Goal: Find specific page/section: Find specific page/section

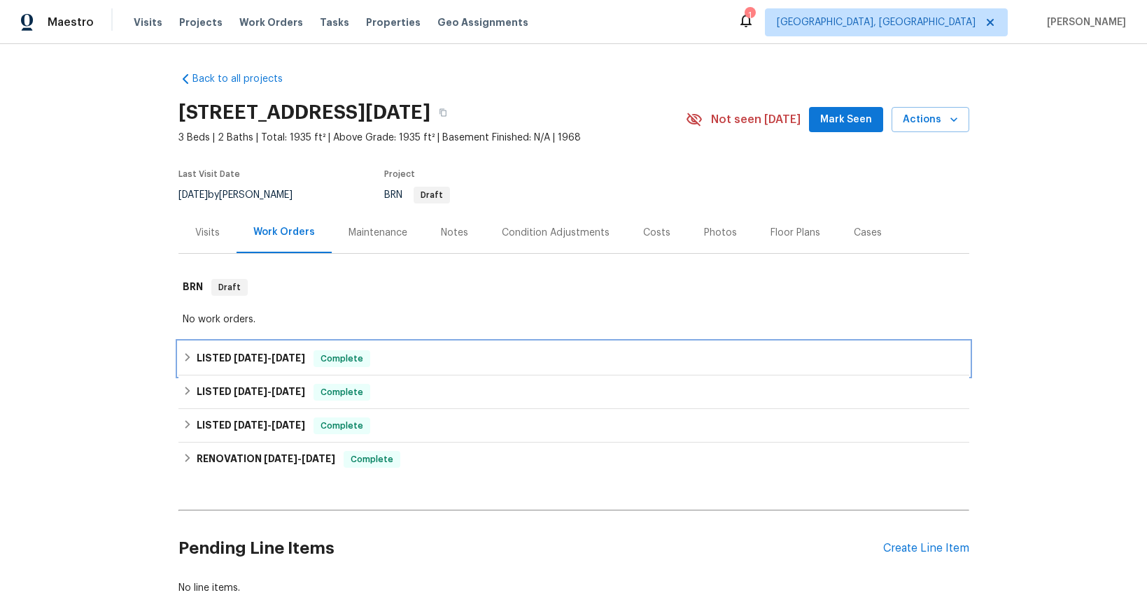
click at [234, 360] on span "[DATE]" at bounding box center [251, 358] width 34 height 10
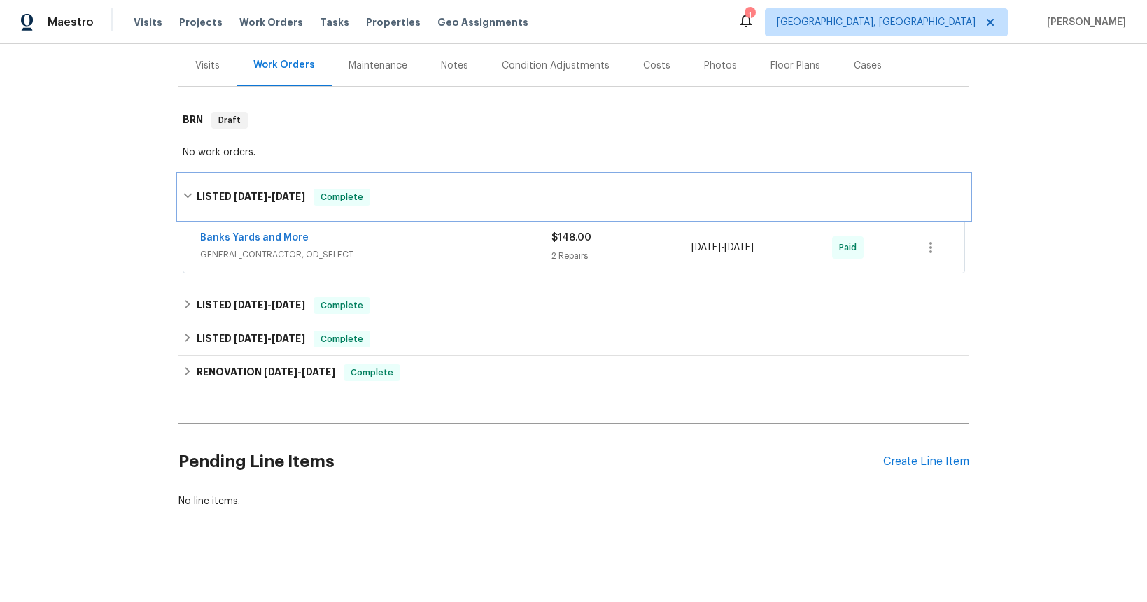
scroll to position [179, 0]
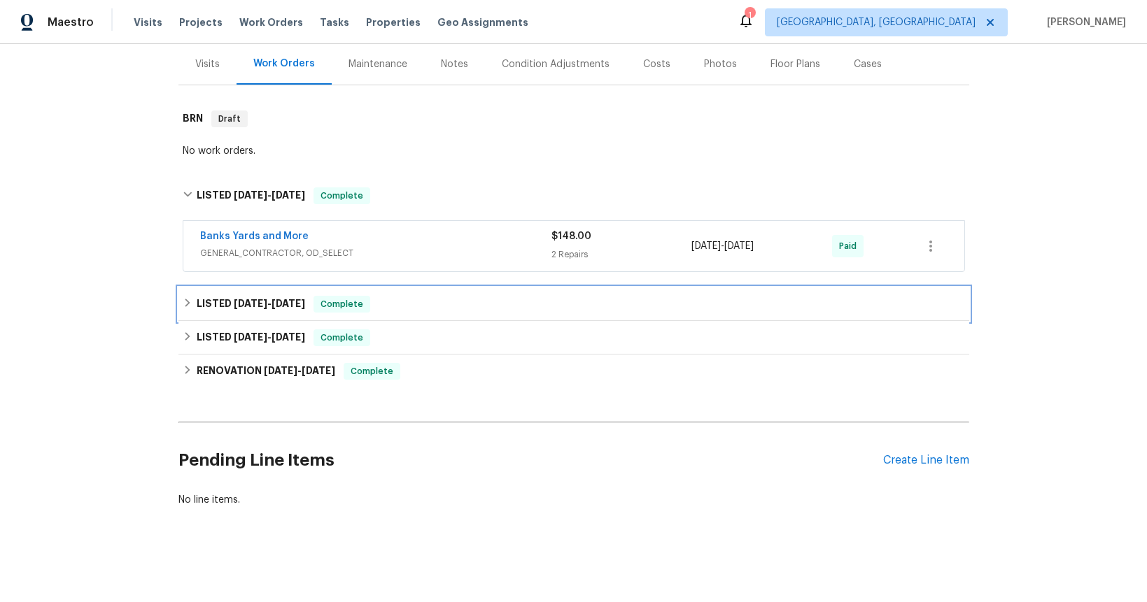
click at [268, 299] on span "[DATE] - [DATE]" at bounding box center [269, 304] width 71 height 10
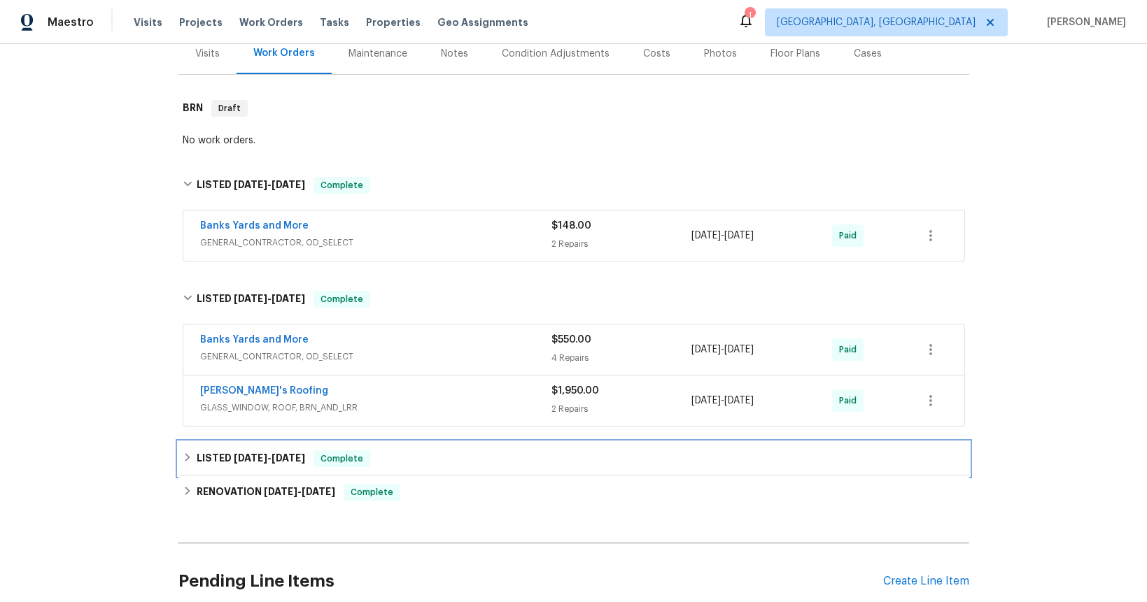
click at [257, 457] on span "[DATE]" at bounding box center [251, 458] width 34 height 10
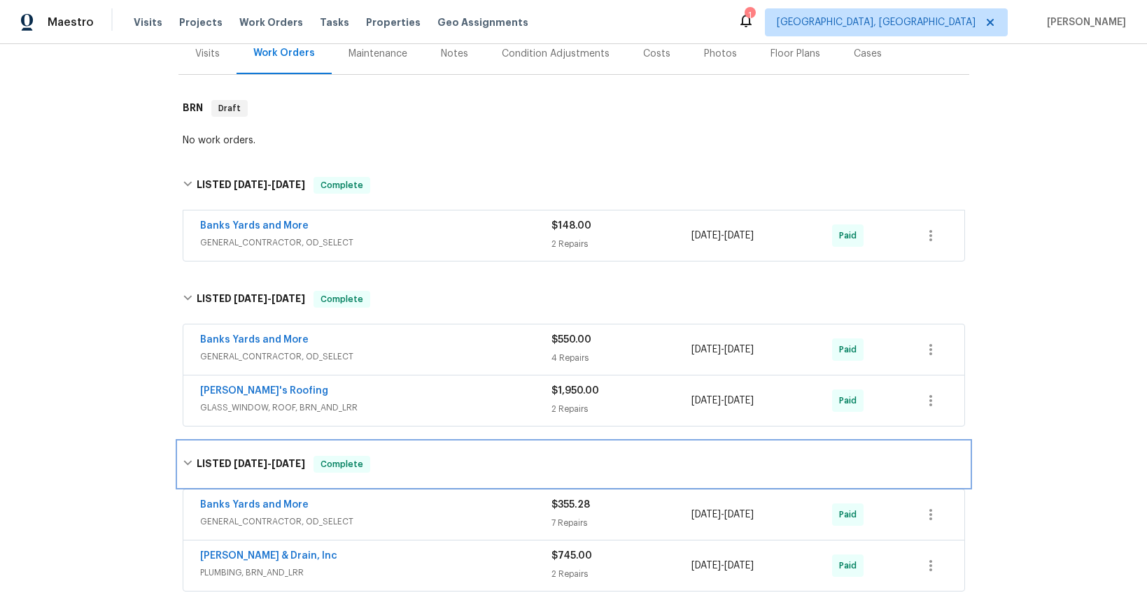
scroll to position [302, 0]
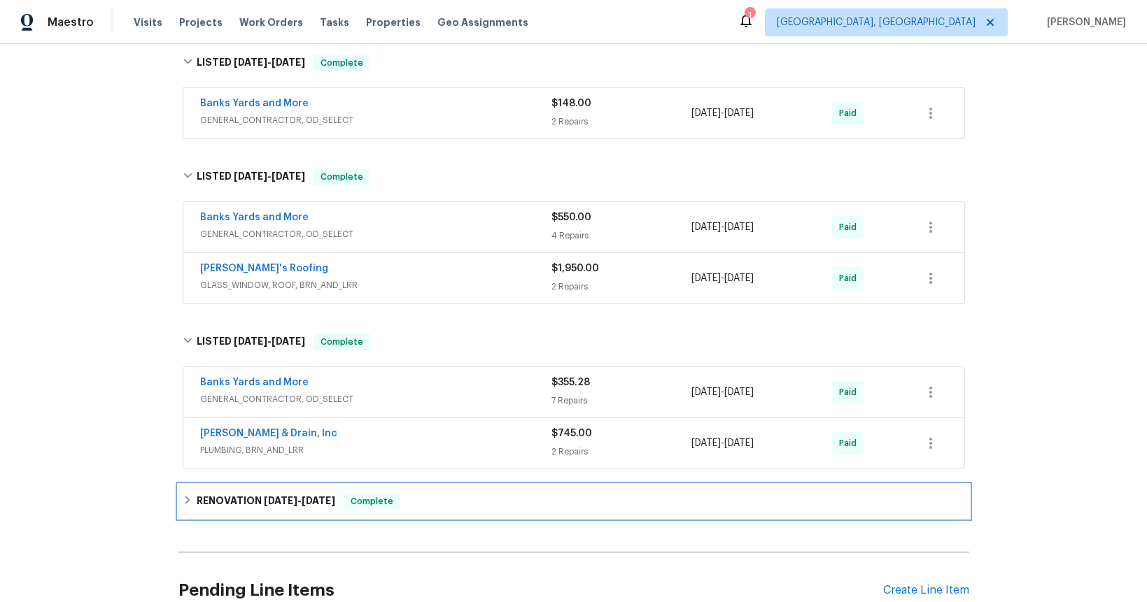
click at [264, 504] on span "[DATE]" at bounding box center [281, 501] width 34 height 10
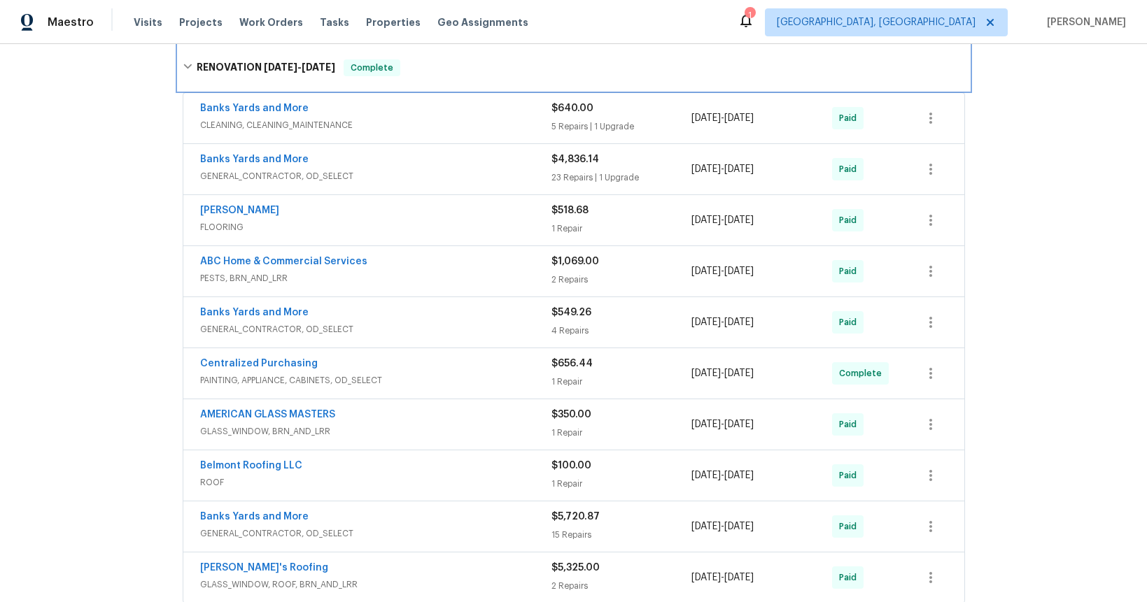
scroll to position [781, 0]
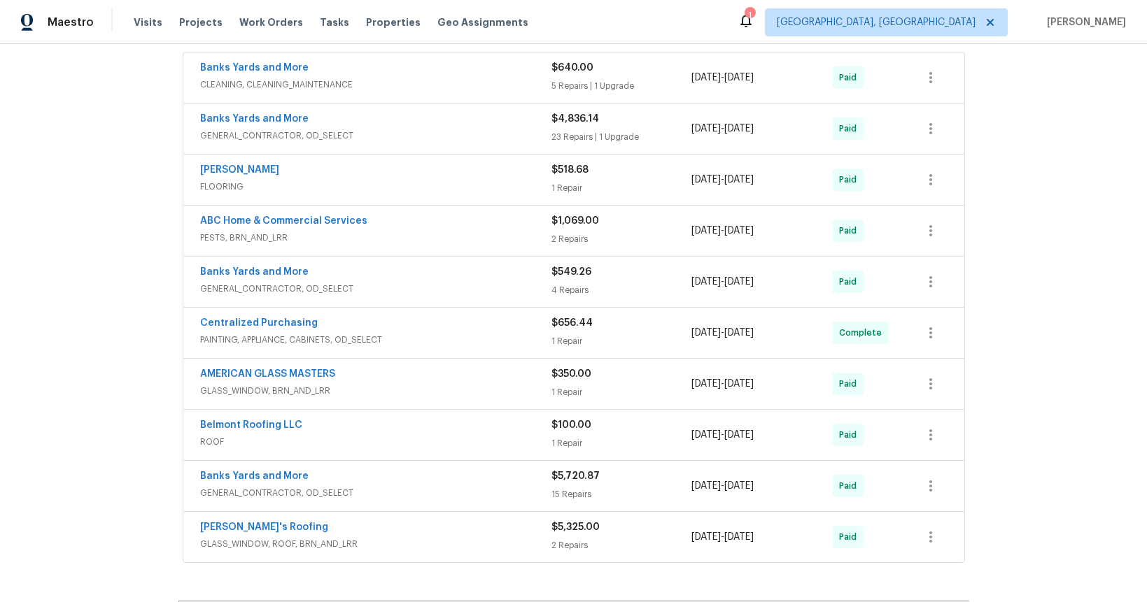
click at [271, 338] on span "PAINTING, APPLIANCE, CABINETS, OD_SELECT" at bounding box center [375, 340] width 351 height 14
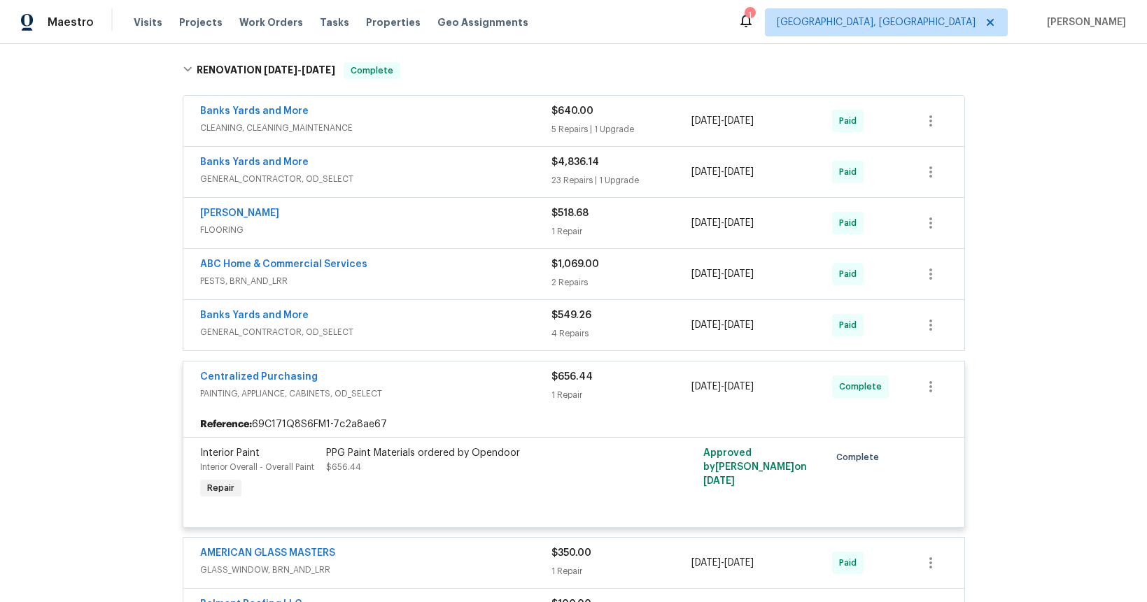
scroll to position [629, 0]
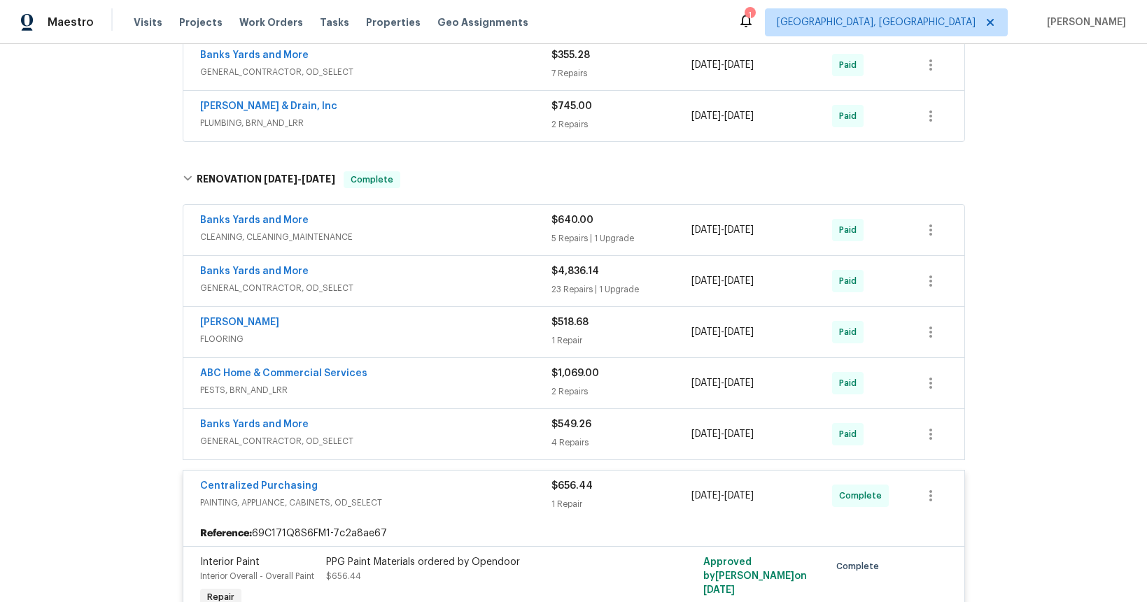
click at [279, 288] on span "GENERAL_CONTRACTOR, OD_SELECT" at bounding box center [375, 288] width 351 height 14
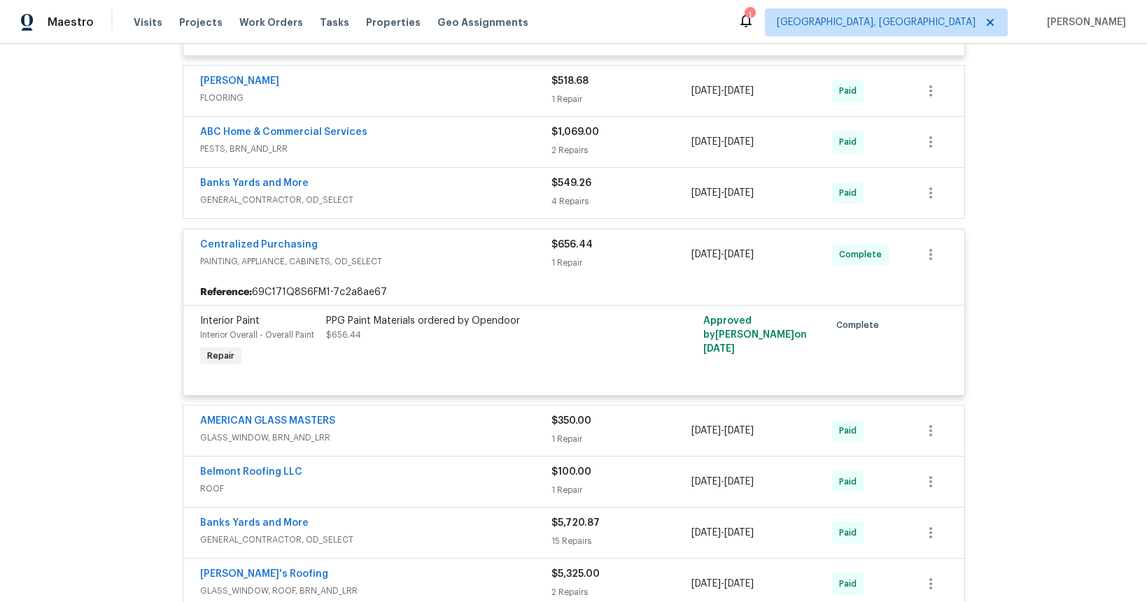
scroll to position [3629, 0]
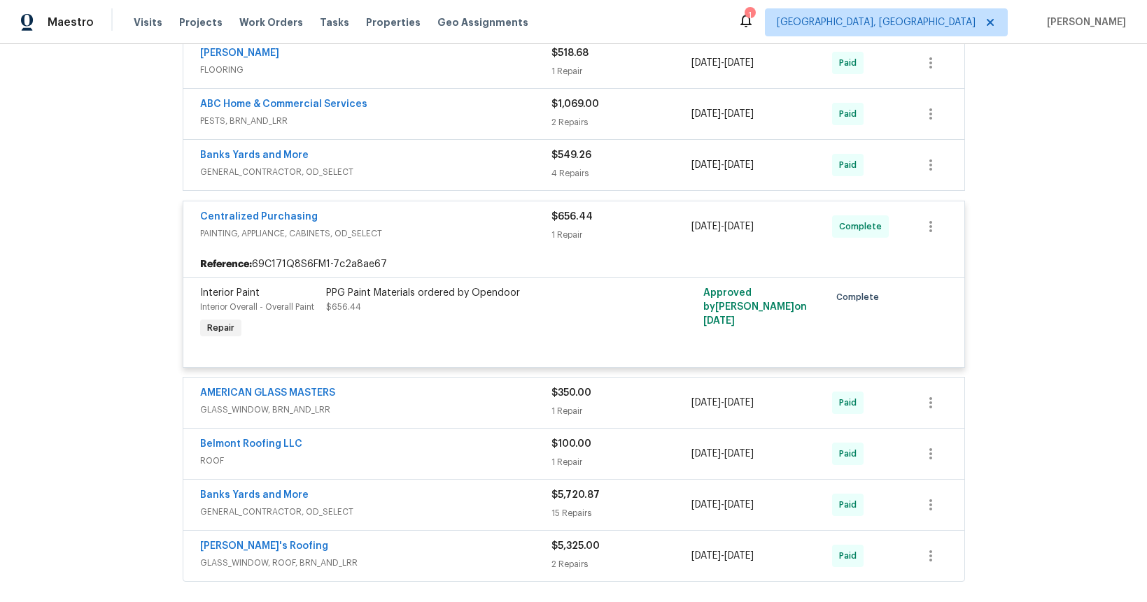
click at [290, 505] on span "GENERAL_CONTRACTOR, OD_SELECT" at bounding box center [375, 512] width 351 height 14
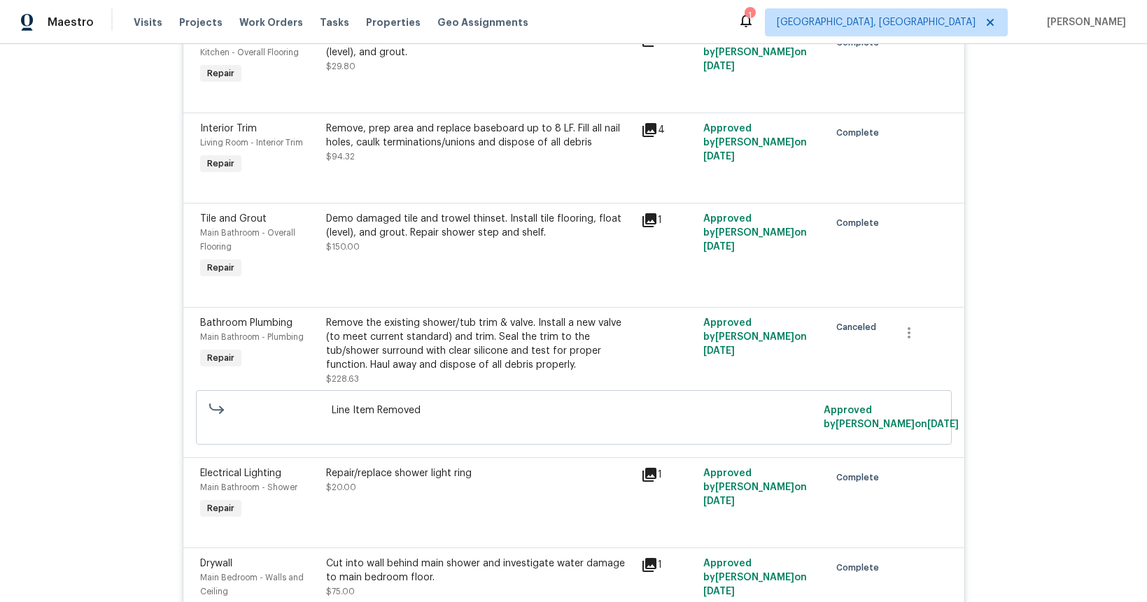
scroll to position [5761, 0]
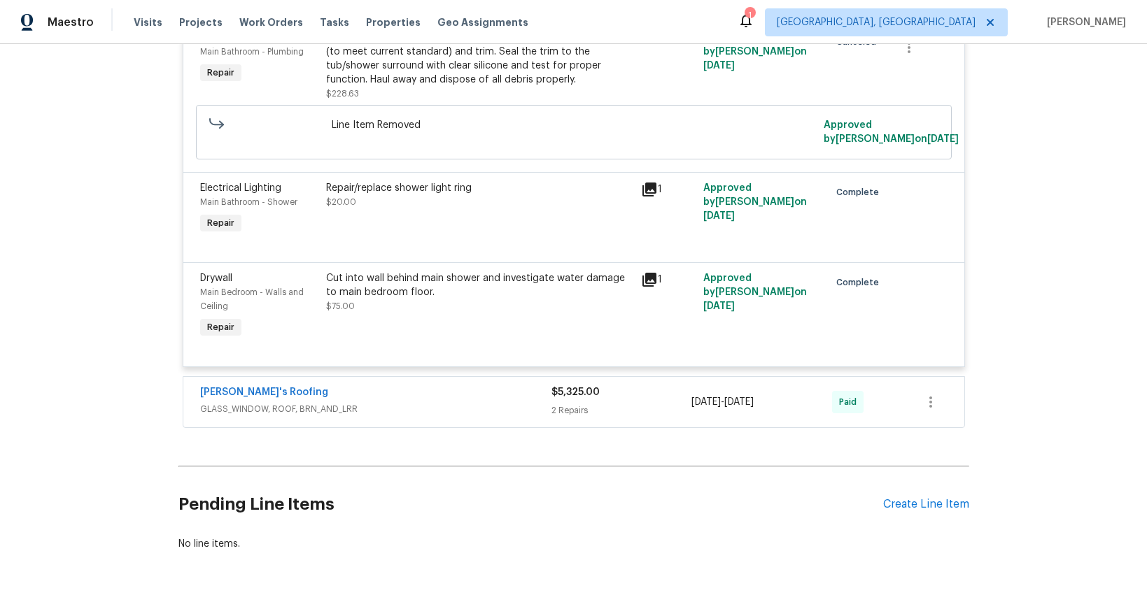
click at [313, 402] on span "GLASS_WINDOW, ROOF, BRN_AND_LRR" at bounding box center [375, 409] width 351 height 14
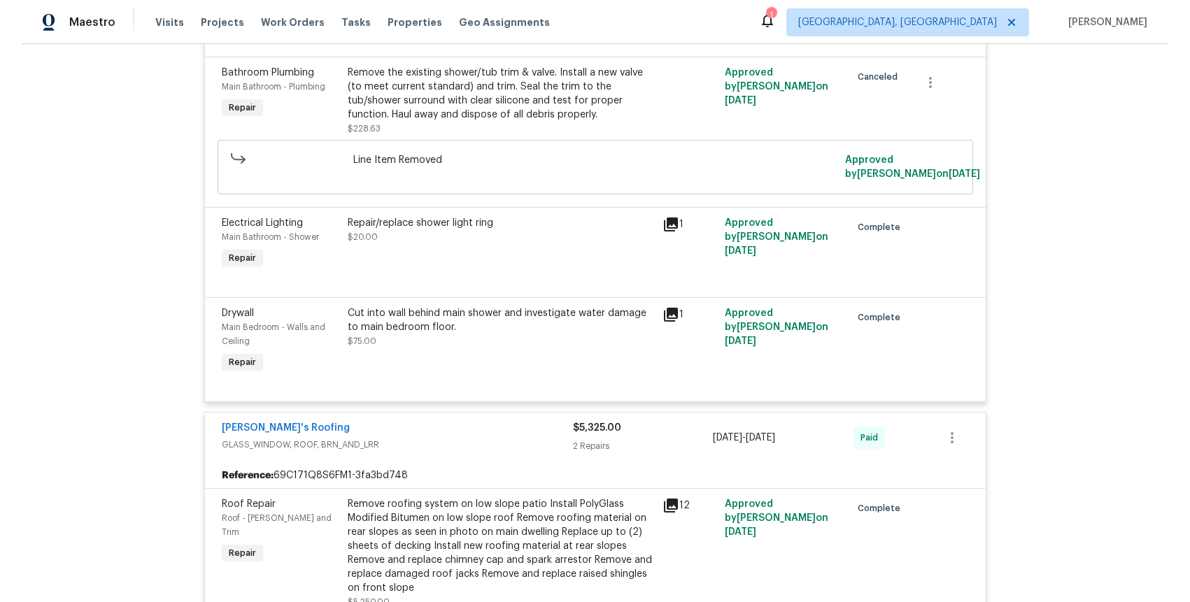
scroll to position [5558, 0]
